Goal: Task Accomplishment & Management: Use online tool/utility

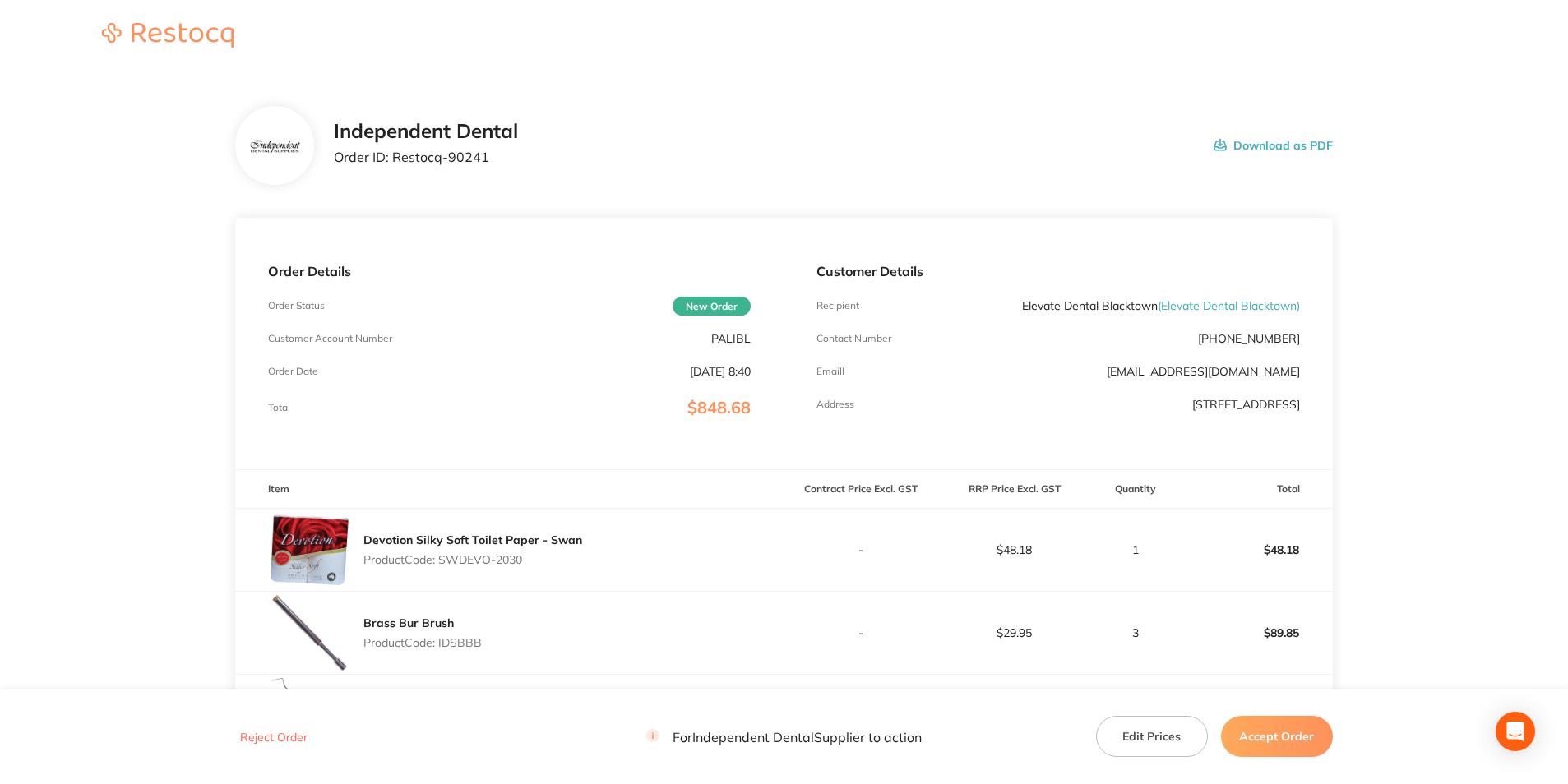
click at [1265, 142] on button "Download as PDF" at bounding box center [1273, 146] width 119 height 51
click at [1295, 731] on button "Accept Order" at bounding box center [1277, 736] width 112 height 41
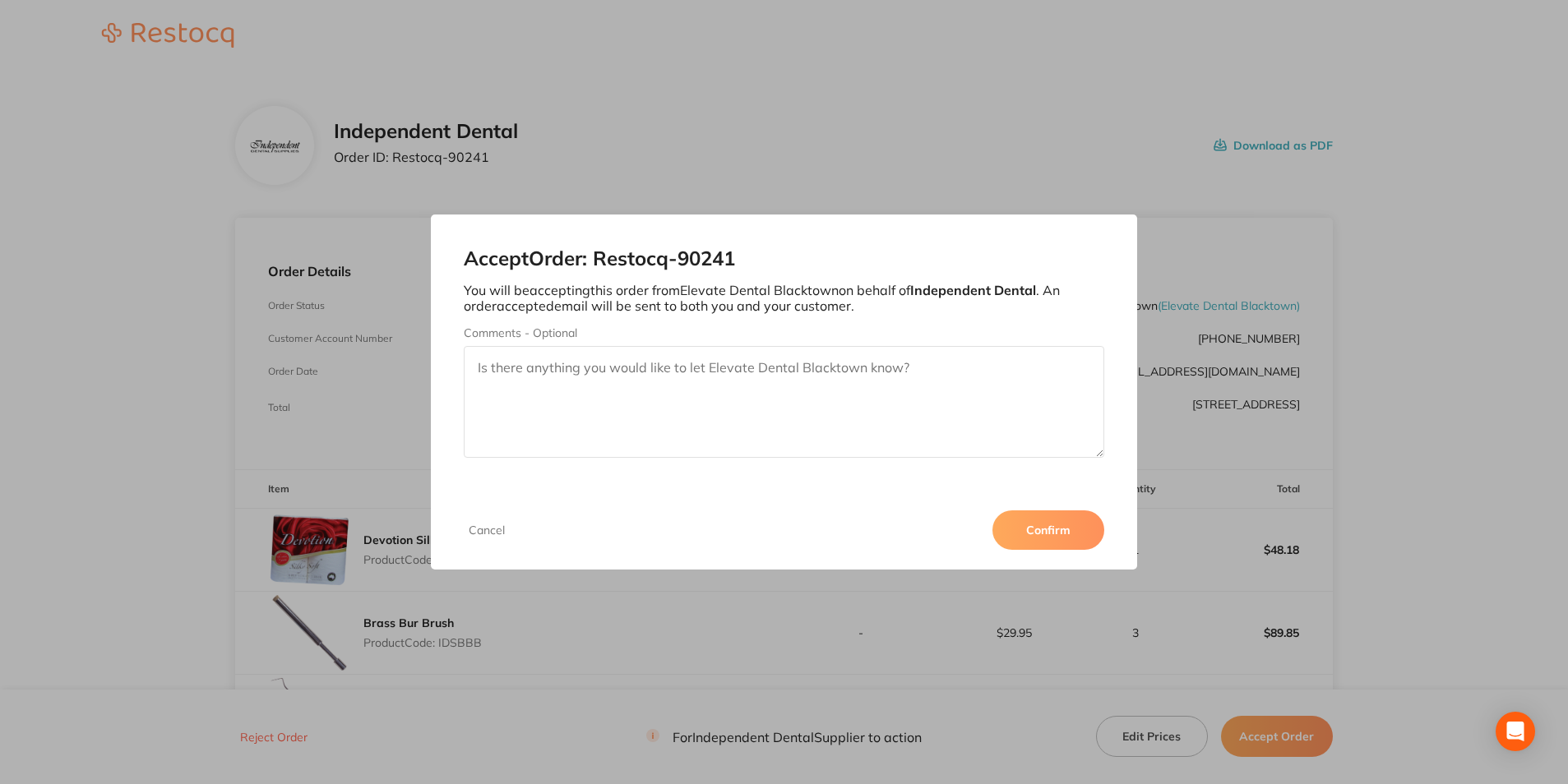
click at [1050, 528] on button "Confirm" at bounding box center [1048, 530] width 112 height 39
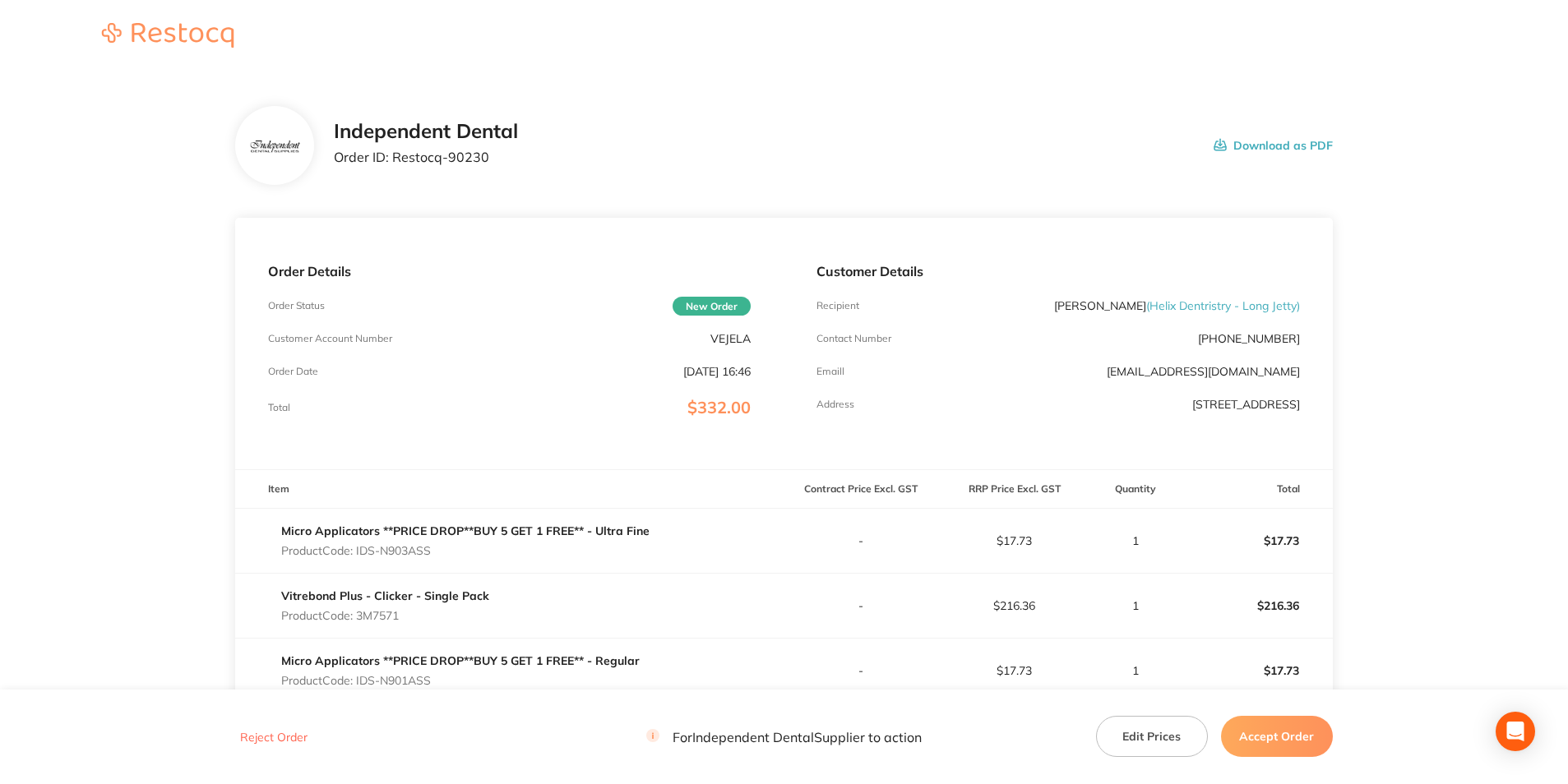
click at [1316, 142] on button "Download as PDF" at bounding box center [1273, 146] width 119 height 51
click at [1274, 147] on button "Download as PDF" at bounding box center [1273, 146] width 119 height 51
click at [1295, 729] on button "Accept Order" at bounding box center [1277, 736] width 112 height 41
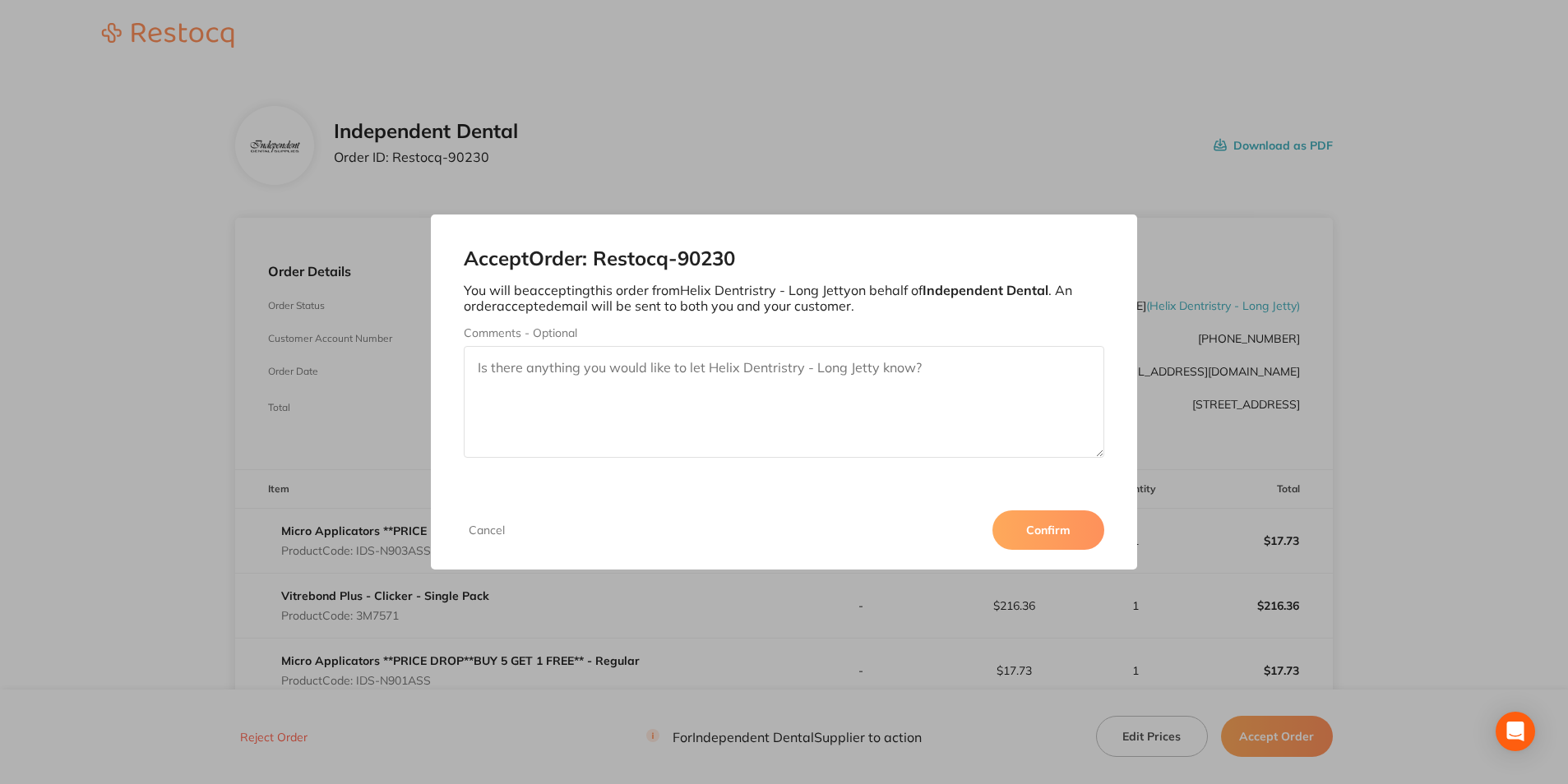
click at [1057, 537] on button "Confirm" at bounding box center [1048, 530] width 112 height 39
